Goal: Go to known website: Go to known website

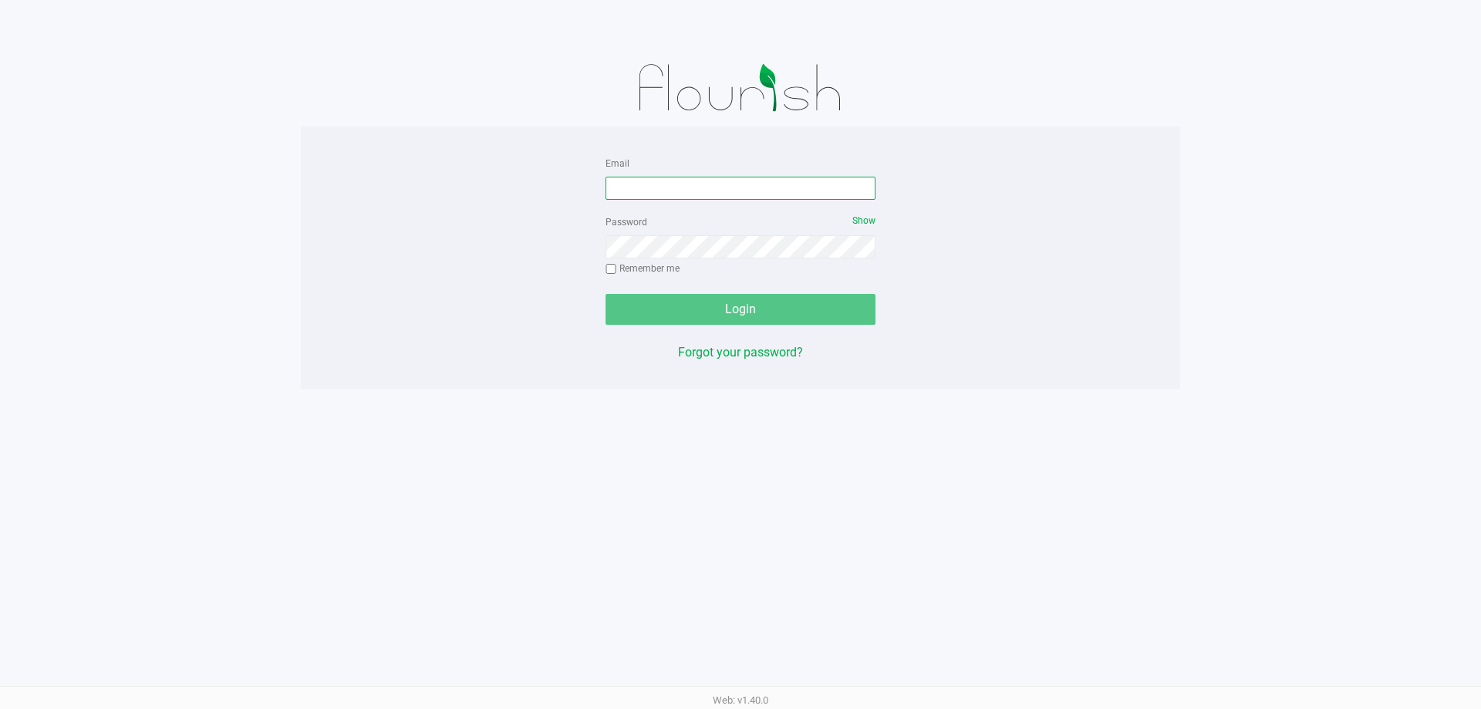
click at [716, 184] on input "Email" at bounding box center [741, 188] width 270 height 23
type input "[EMAIL_ADDRESS][DOMAIN_NAME]"
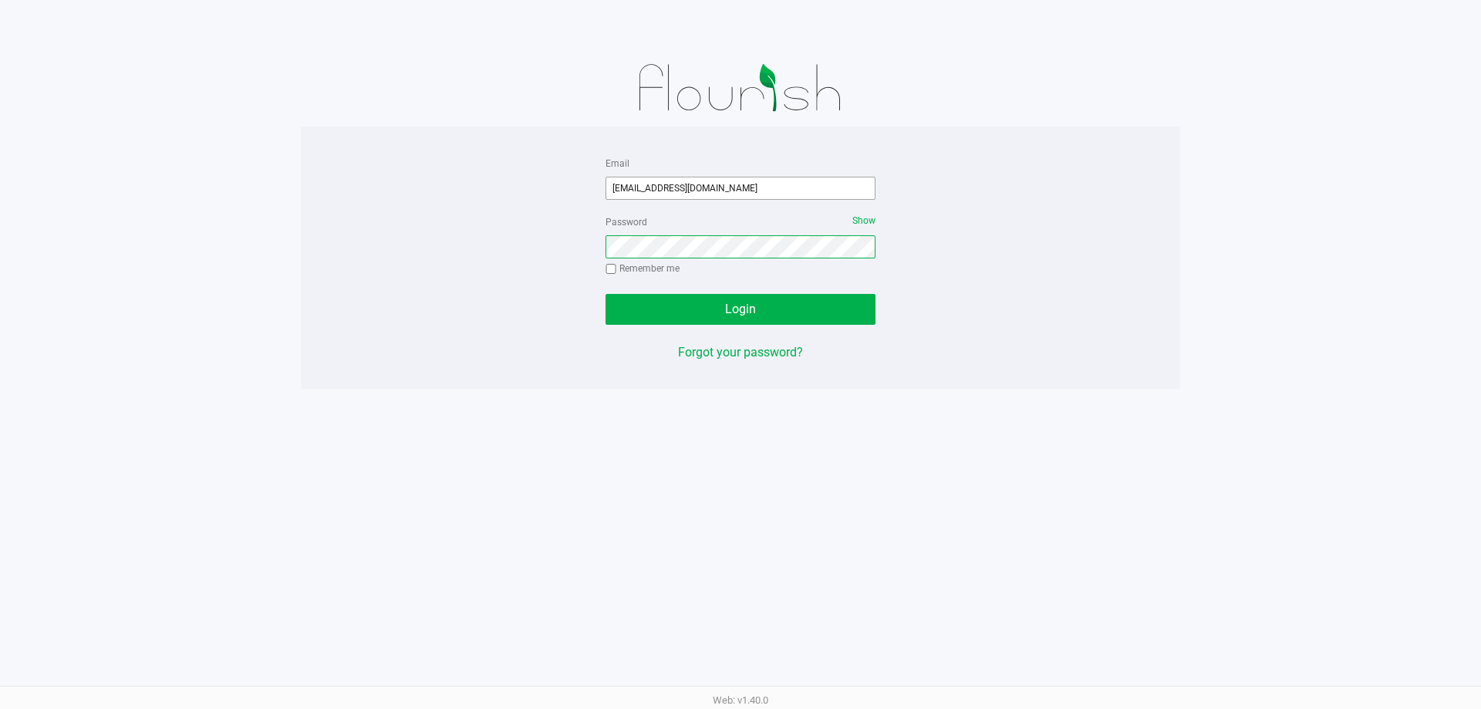
click at [606, 294] on button "Login" at bounding box center [741, 309] width 270 height 31
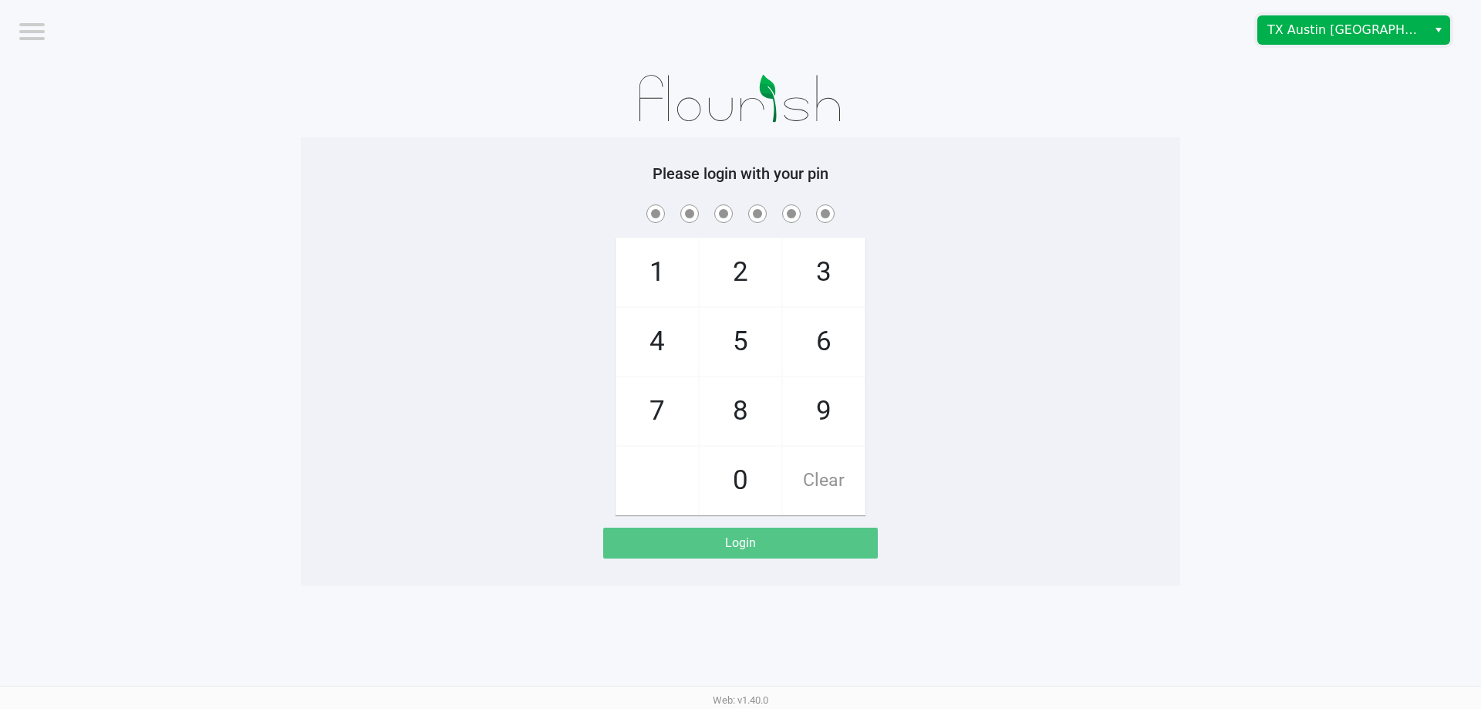
click at [1302, 28] on span "TX Austin [GEOGRAPHIC_DATA]" at bounding box center [1343, 30] width 150 height 19
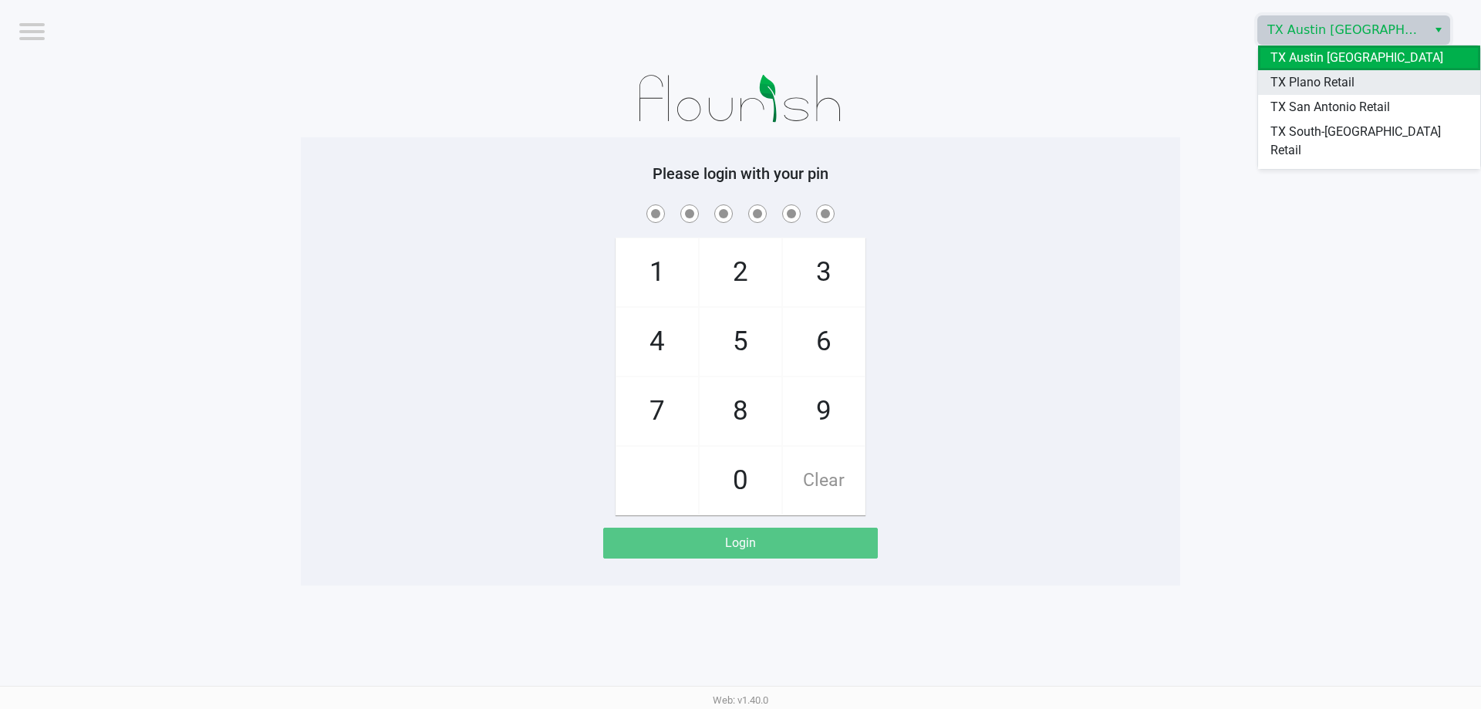
click at [1297, 82] on span "TX Plano Retail" at bounding box center [1313, 82] width 84 height 19
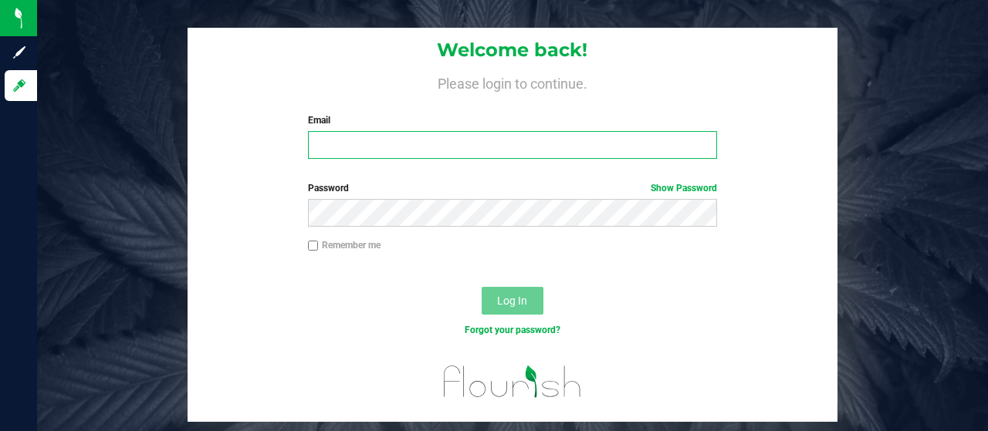
click at [324, 140] on input "Email" at bounding box center [513, 145] width 410 height 28
type input "lwallace@goodblend.com"
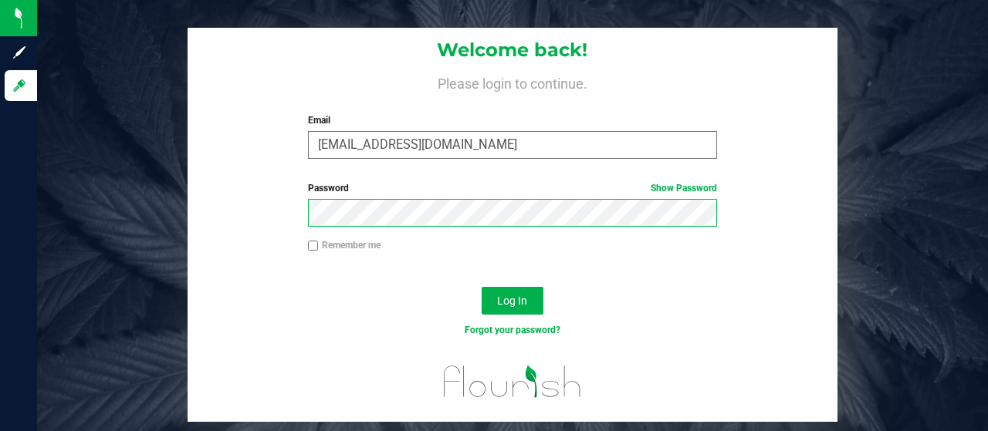
click at [481, 287] on button "Log In" at bounding box center [512, 301] width 62 height 28
